Goal: Task Accomplishment & Management: Manage account settings

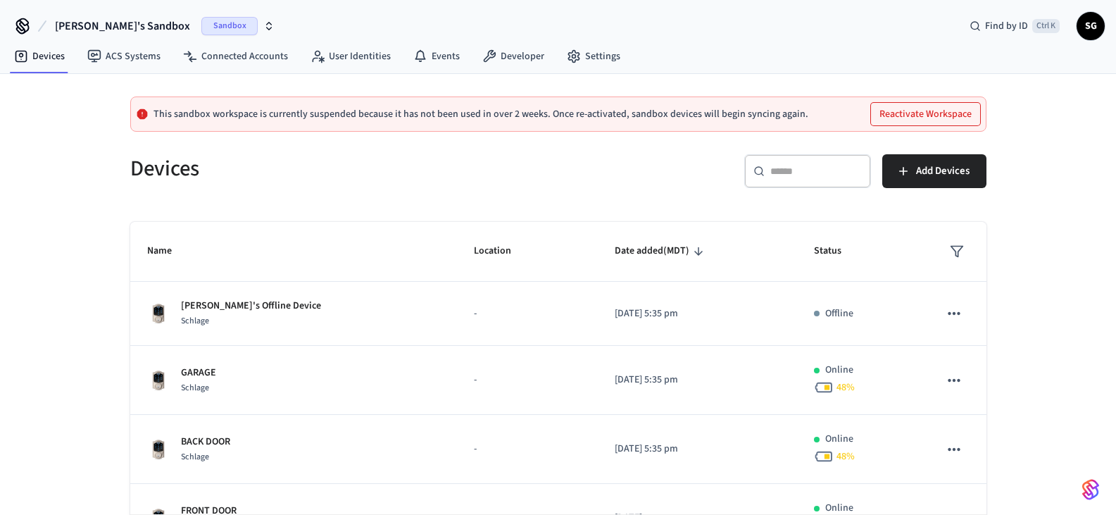
click at [201, 25] on span "Sandbox" at bounding box center [229, 26] width 56 height 18
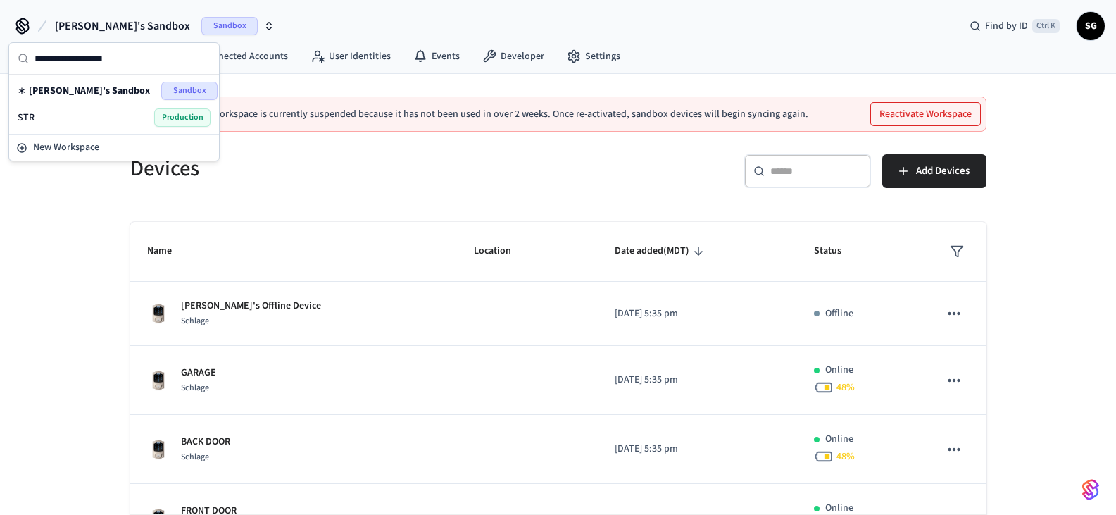
click at [182, 120] on span "Production" at bounding box center [182, 117] width 56 height 18
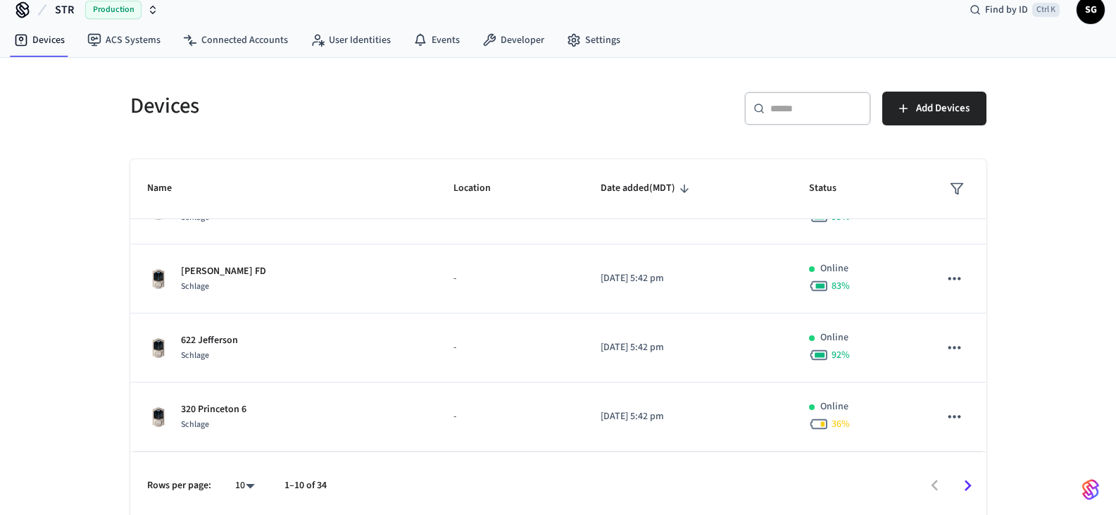
scroll to position [21, 0]
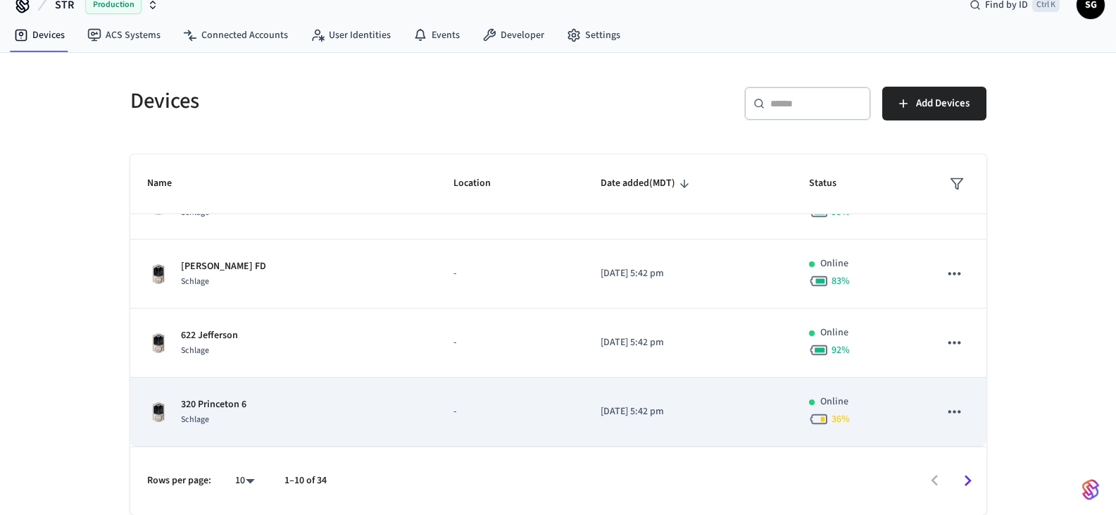
click at [227, 402] on p "320 Princeton 6" at bounding box center [213, 404] width 65 height 15
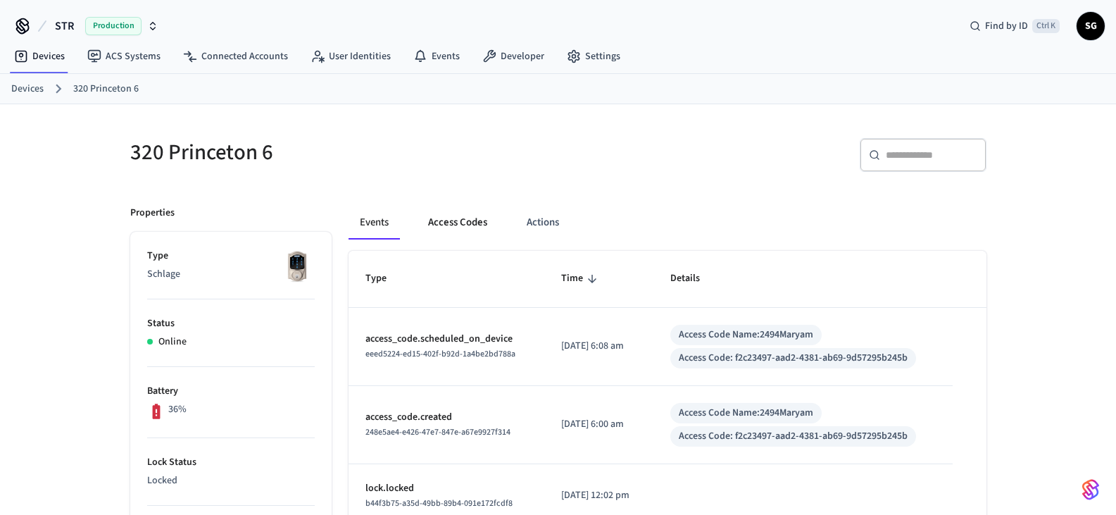
click at [454, 226] on button "Access Codes" at bounding box center [458, 223] width 82 height 34
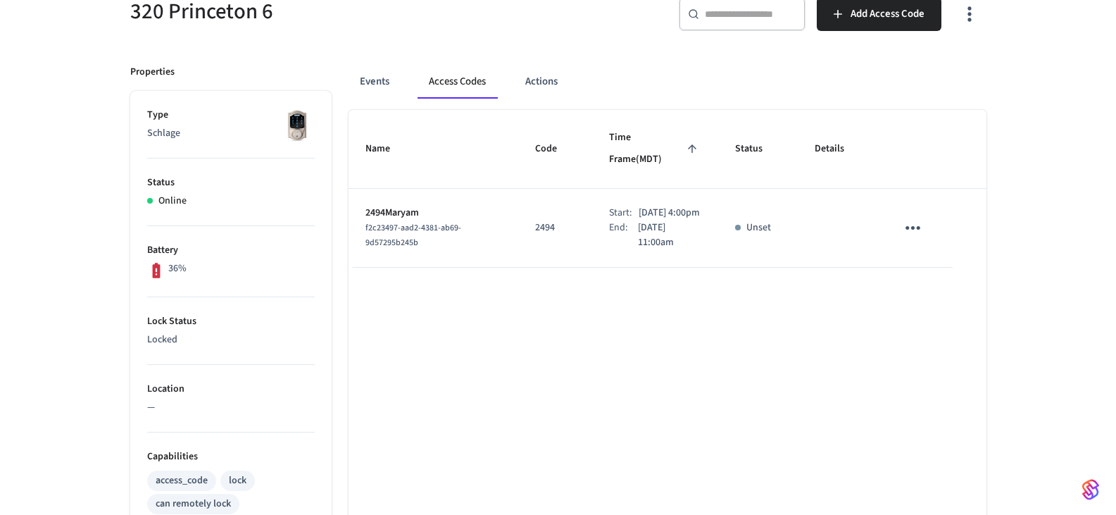
scroll to position [70, 0]
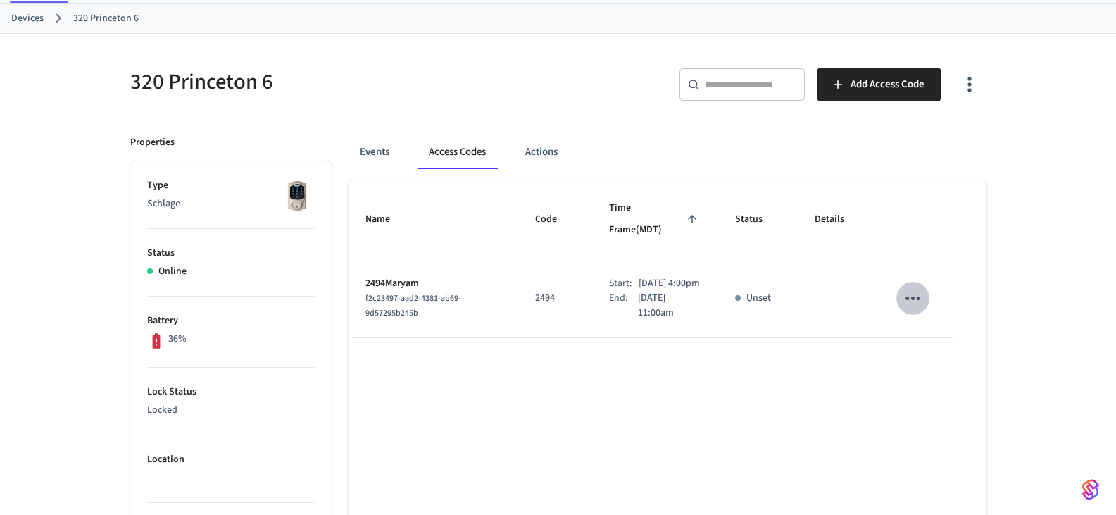
click at [917, 287] on icon "sticky table" at bounding box center [913, 298] width 22 height 22
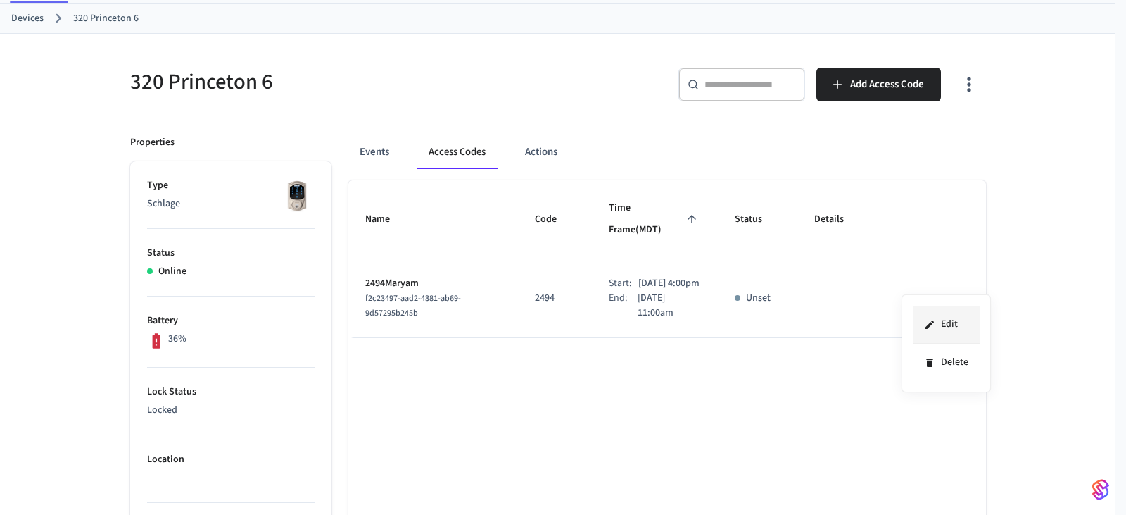
click at [952, 325] on li "Edit" at bounding box center [946, 324] width 67 height 38
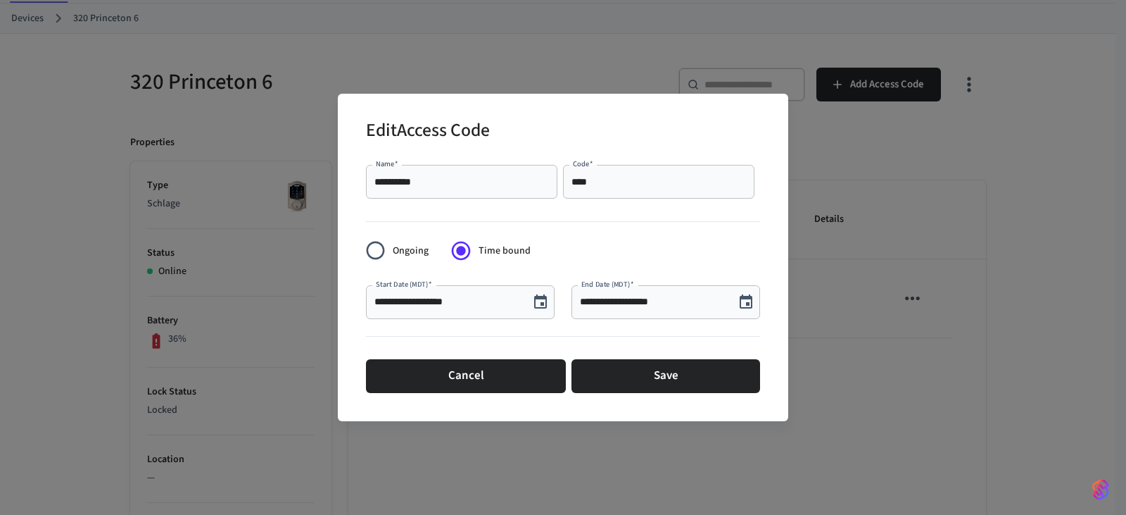
click at [434, 303] on input "**********" at bounding box center [447, 302] width 146 height 14
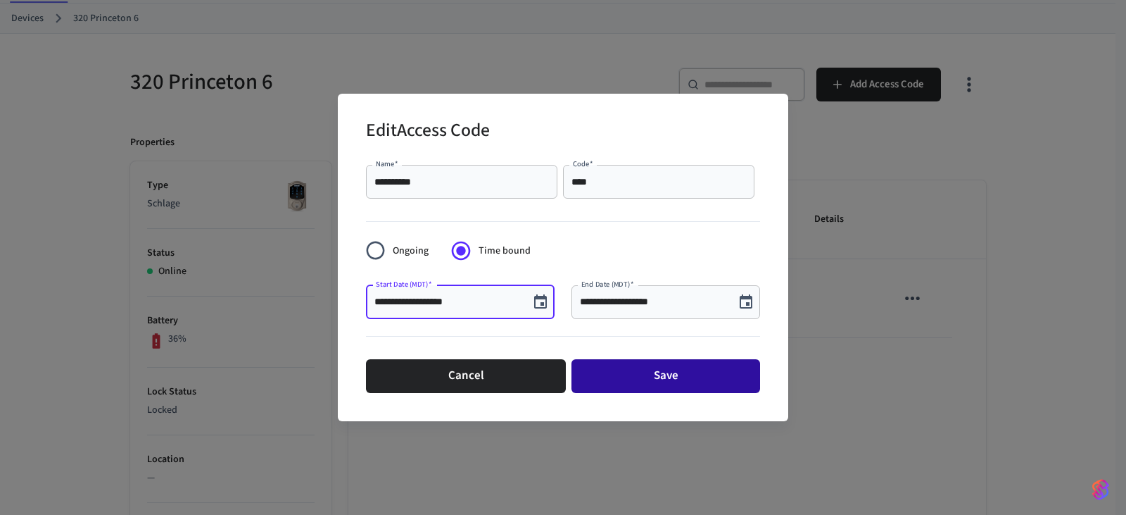
type input "**********"
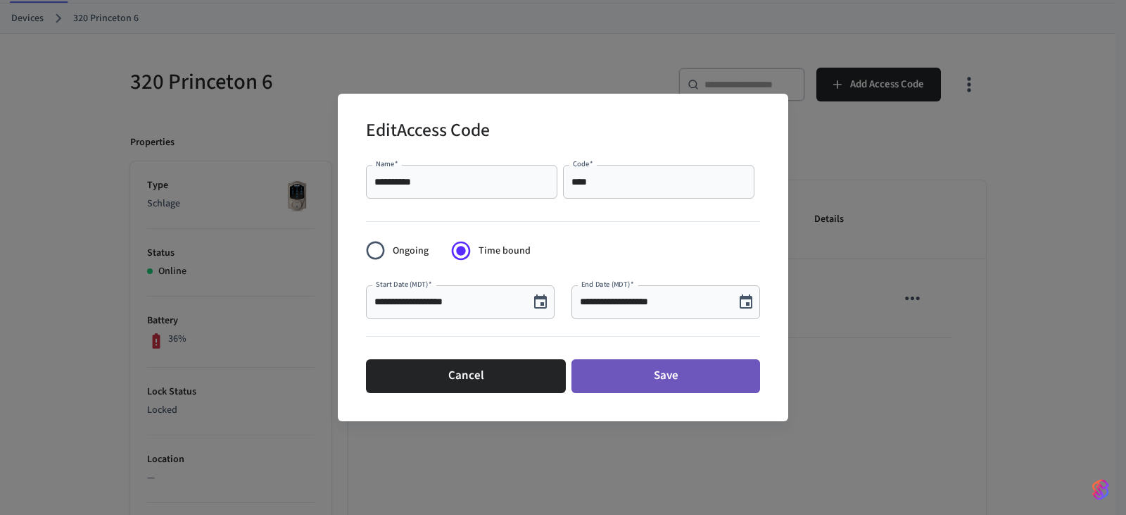
click at [653, 377] on button "Save" at bounding box center [666, 376] width 189 height 34
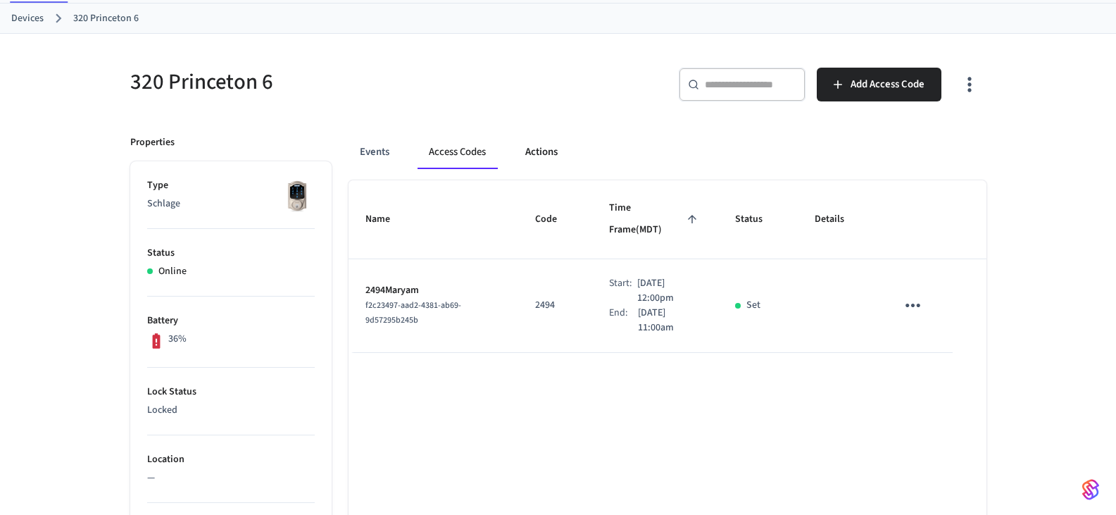
click at [557, 153] on button "Actions" at bounding box center [541, 152] width 55 height 34
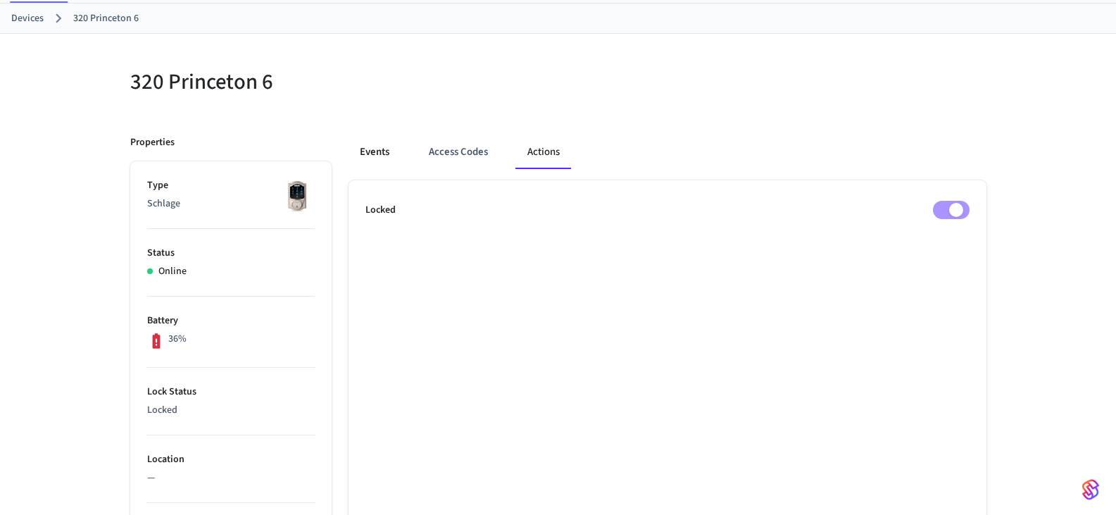
click at [367, 155] on button "Events" at bounding box center [374, 152] width 52 height 34
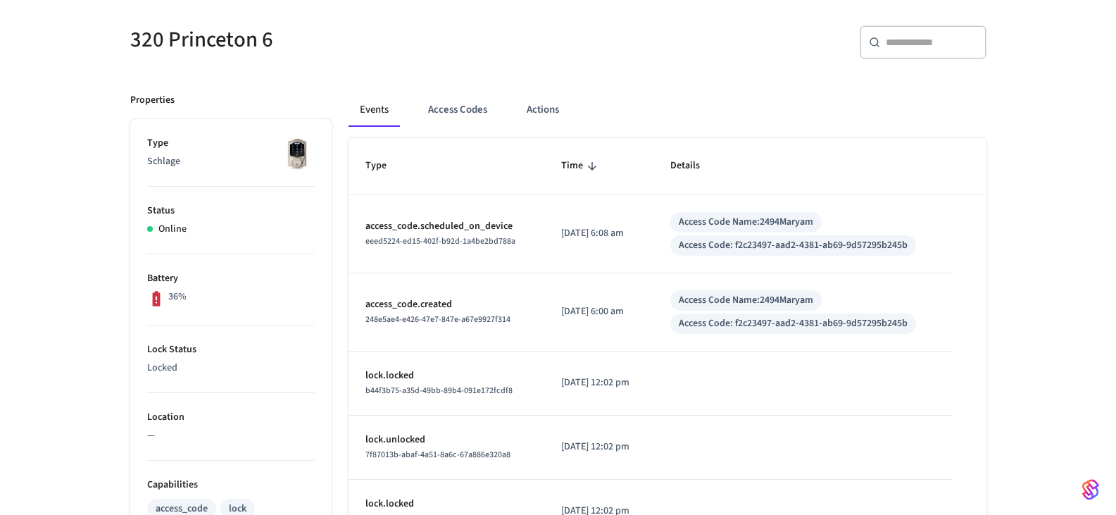
scroll to position [141, 0]
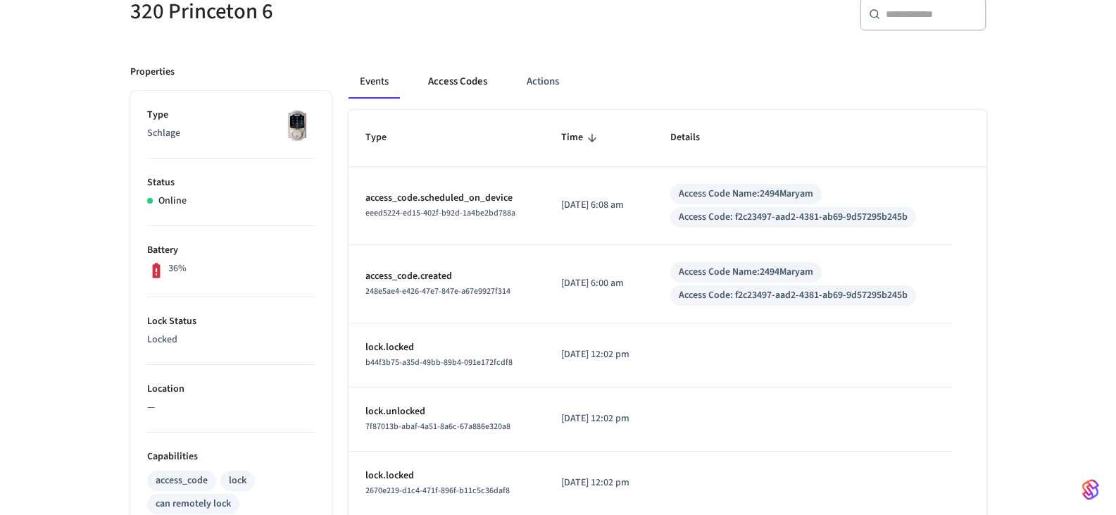
click at [465, 82] on button "Access Codes" at bounding box center [458, 82] width 82 height 34
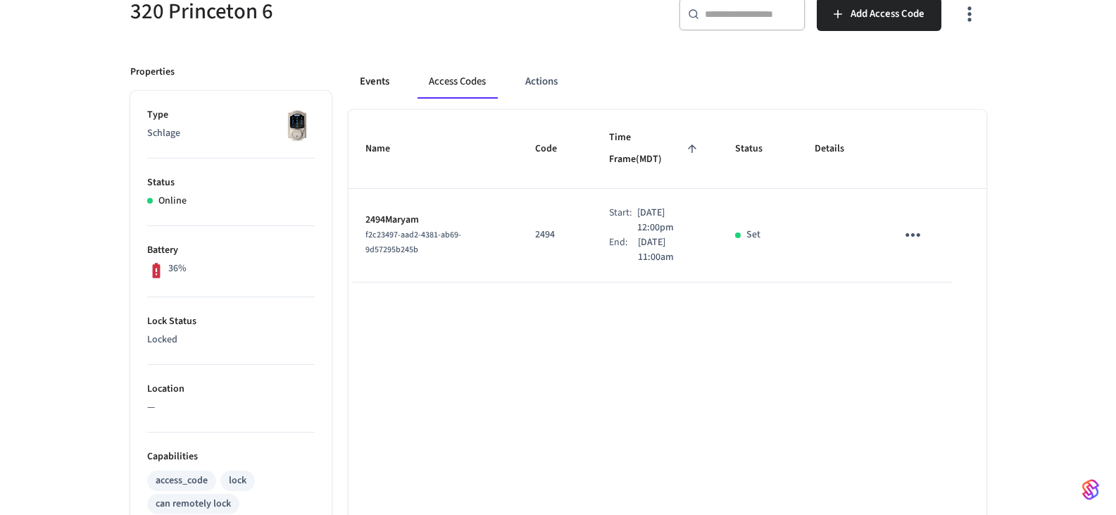
click at [371, 84] on button "Events" at bounding box center [374, 82] width 52 height 34
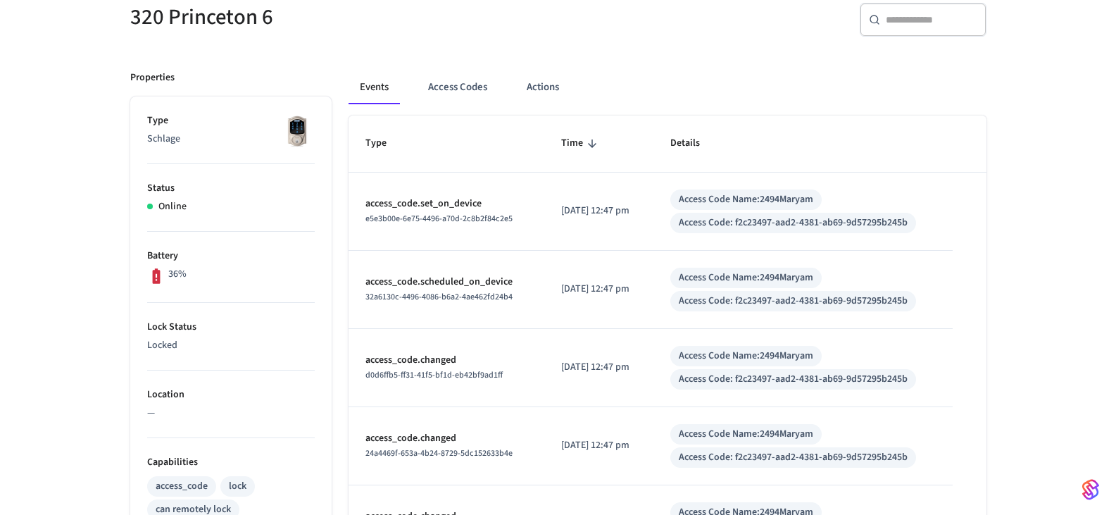
scroll to position [141, 0]
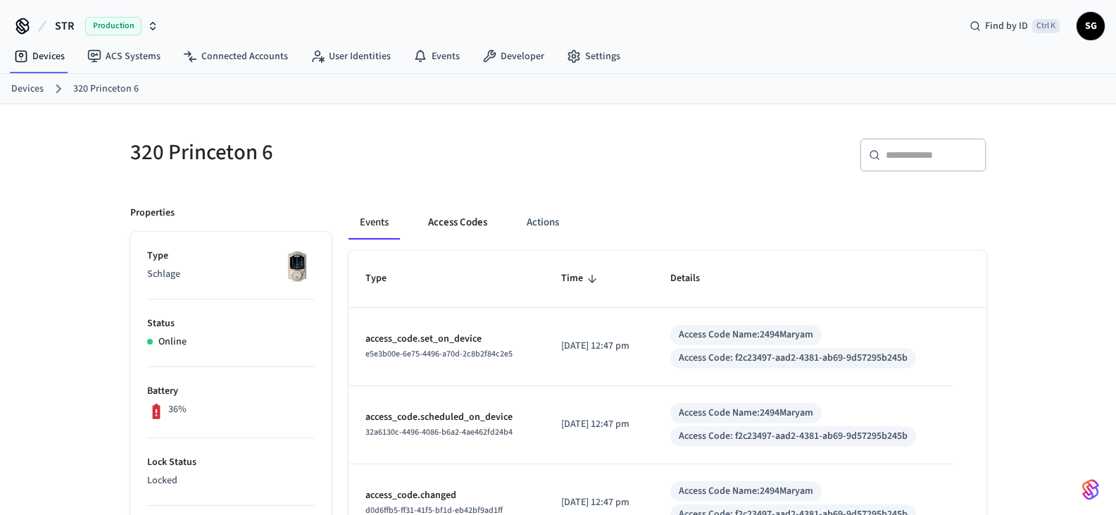
click at [462, 225] on button "Access Codes" at bounding box center [458, 223] width 82 height 34
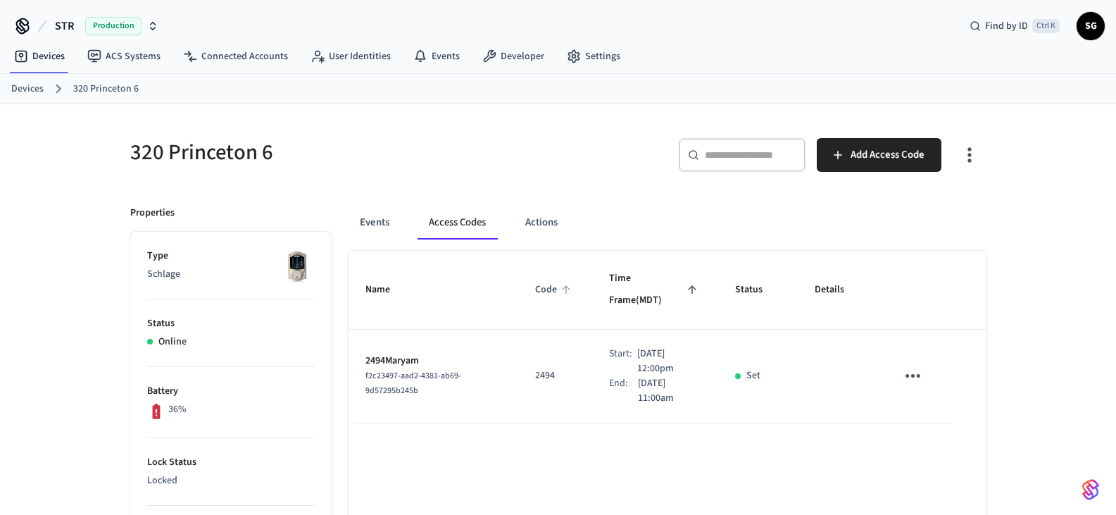
scroll to position [70, 0]
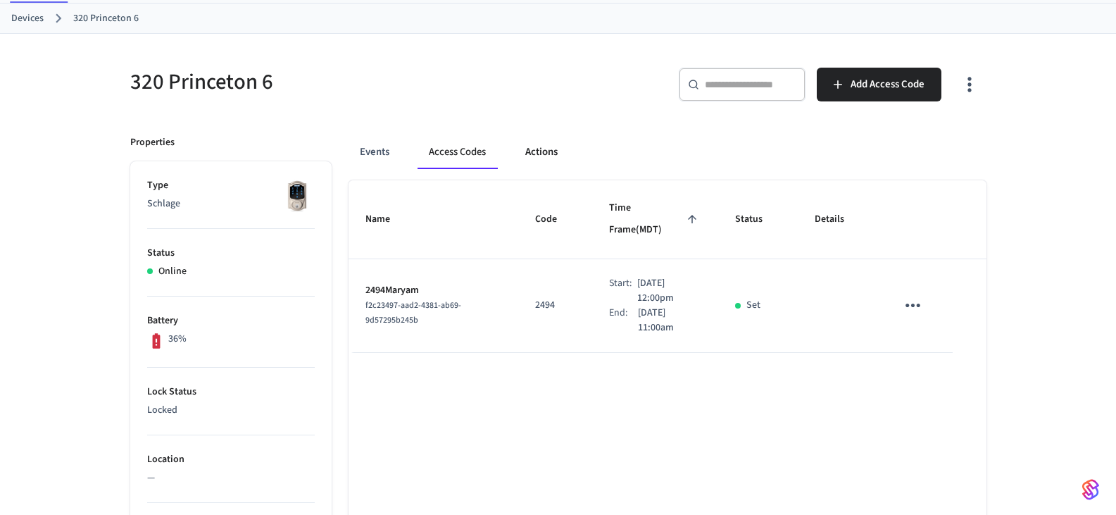
click at [557, 153] on button "Actions" at bounding box center [541, 152] width 55 height 34
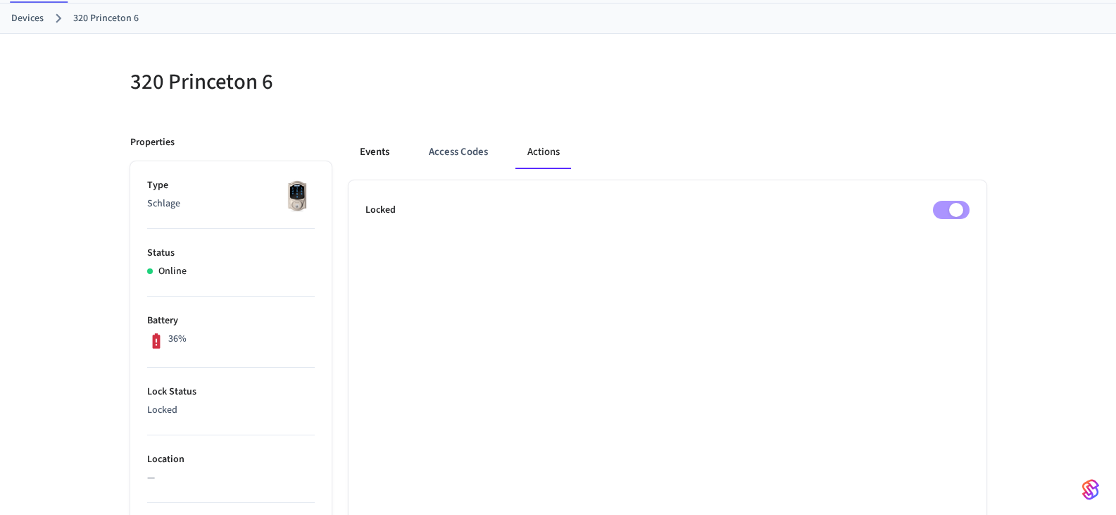
click at [379, 149] on button "Events" at bounding box center [374, 152] width 52 height 34
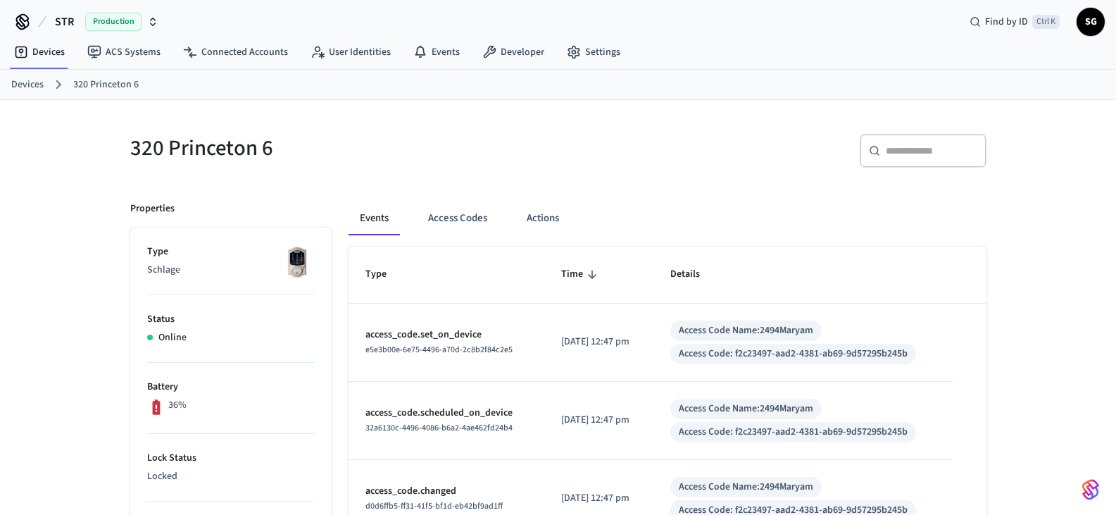
scroll to position [0, 0]
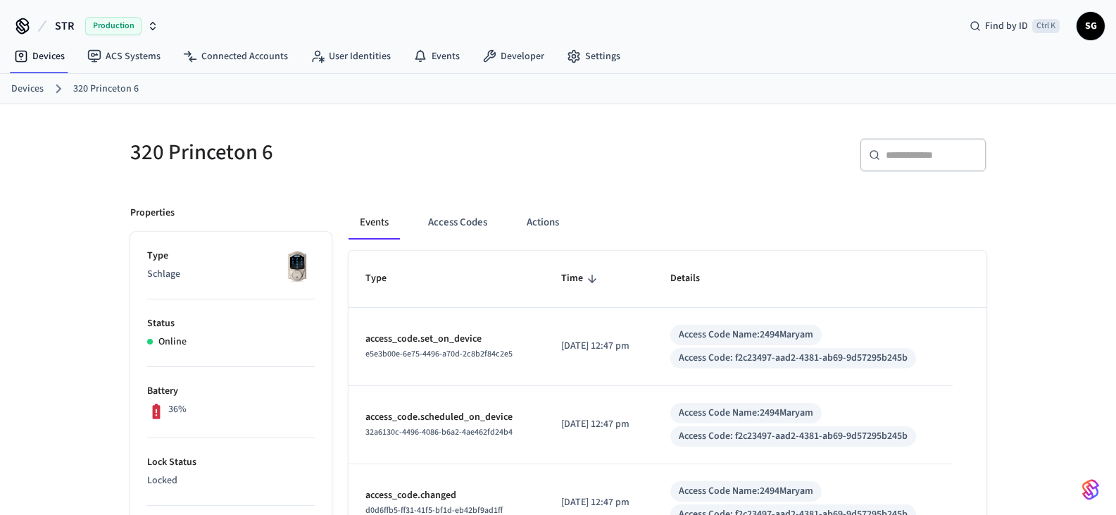
click at [28, 86] on link "Devices" at bounding box center [27, 89] width 32 height 15
